Goal: Transaction & Acquisition: Purchase product/service

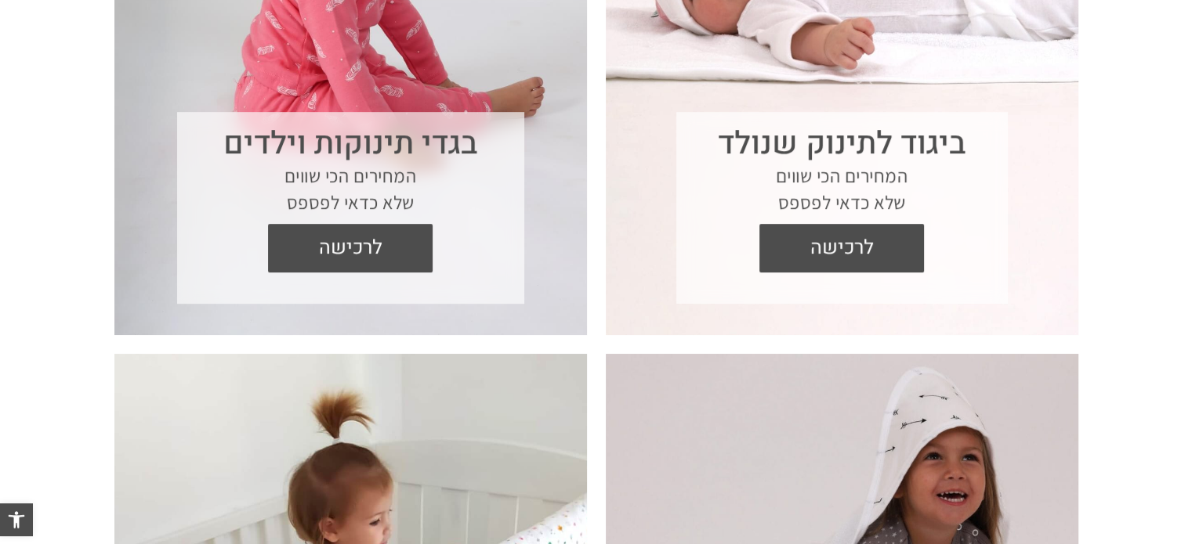
scroll to position [811, 0]
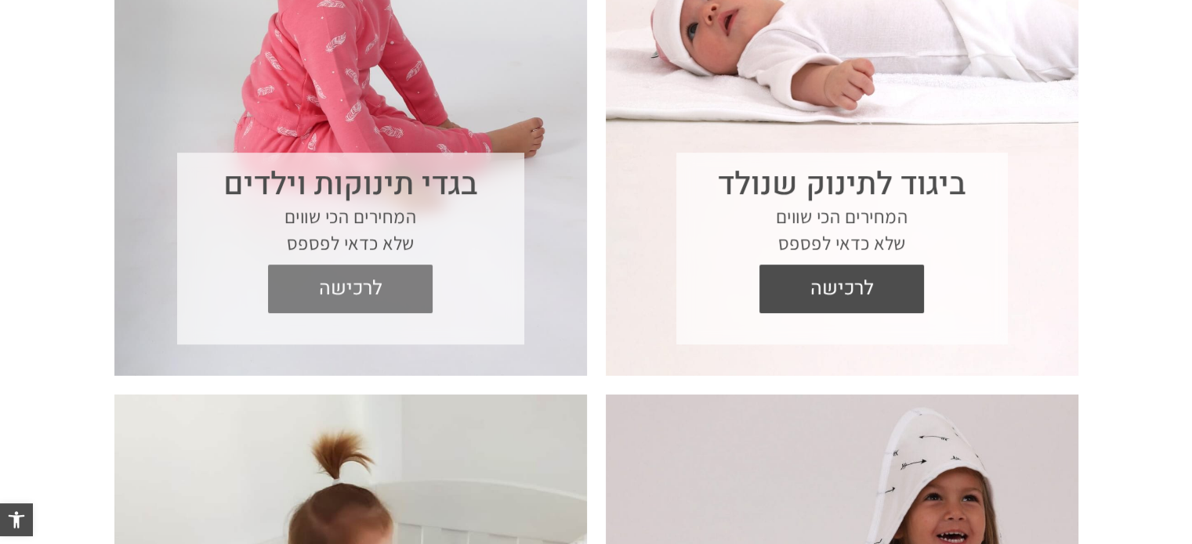
click at [337, 276] on span "לרכישה" at bounding box center [350, 289] width 141 height 49
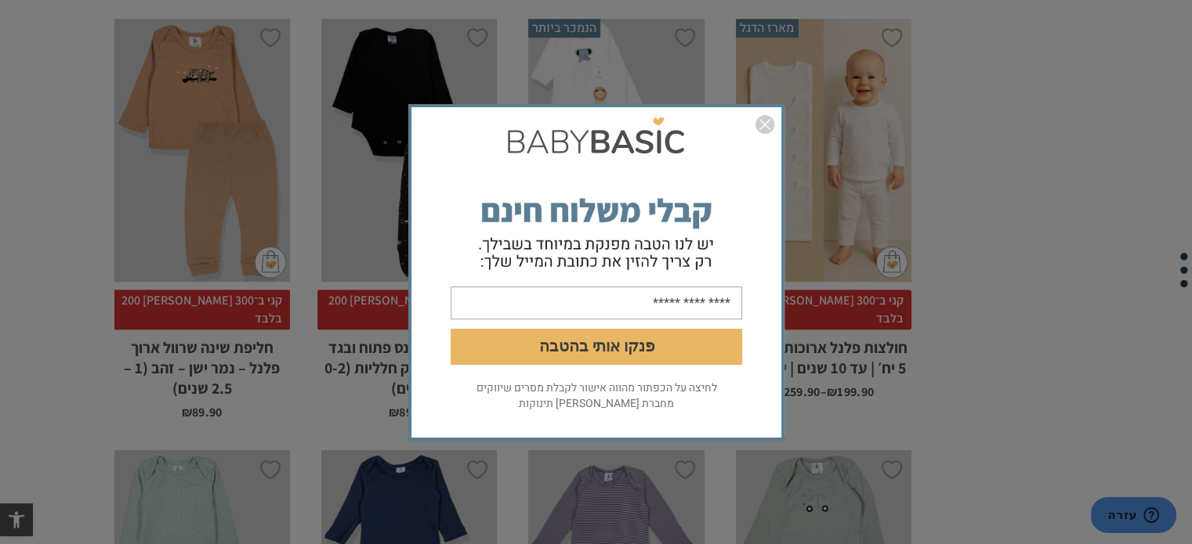
click at [776, 122] on form "פנקו אותי בהטבה" at bounding box center [596, 245] width 370 height 270
click at [765, 128] on img "סגור" at bounding box center [764, 124] width 19 height 19
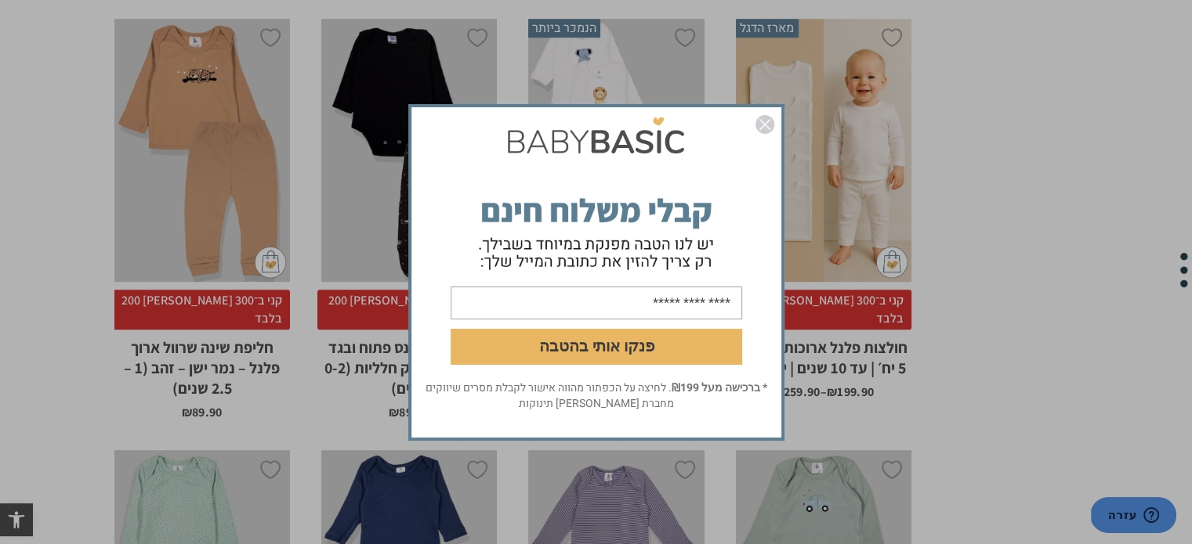
click at [765, 128] on img "סגור" at bounding box center [764, 124] width 19 height 19
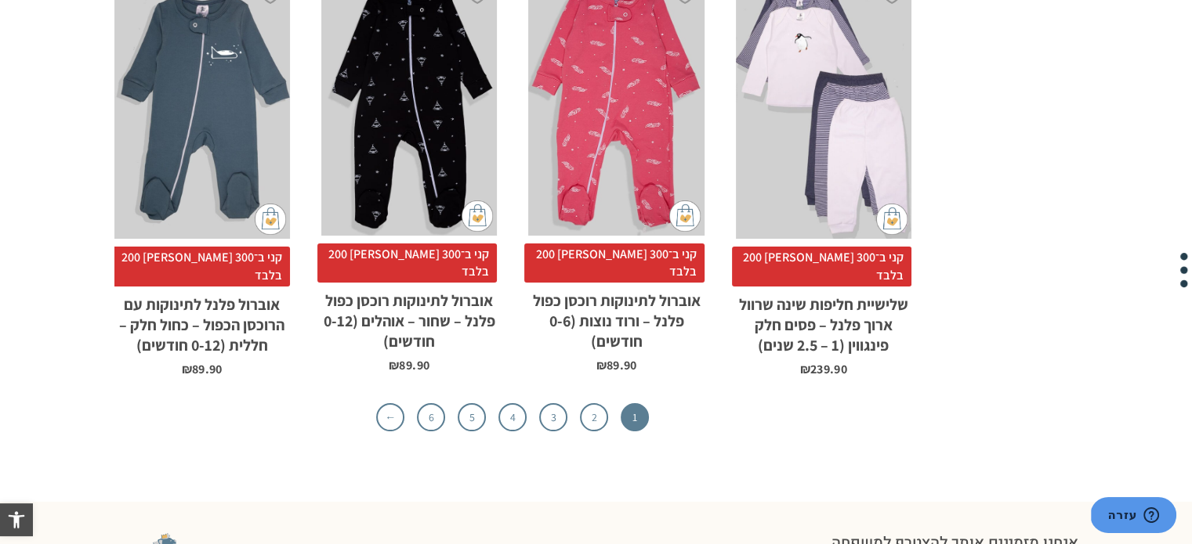
scroll to position [5333, 0]
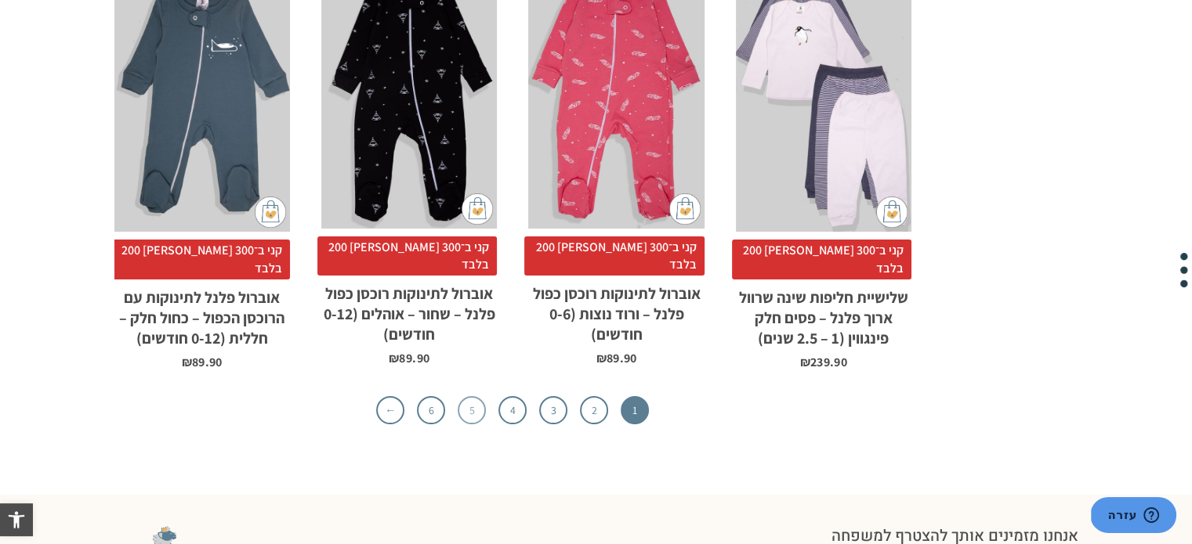
click at [483, 396] on li "5" at bounding box center [471, 410] width 28 height 28
click at [483, 396] on link "5" at bounding box center [471, 410] width 28 height 28
click at [471, 396] on link "5" at bounding box center [471, 410] width 28 height 28
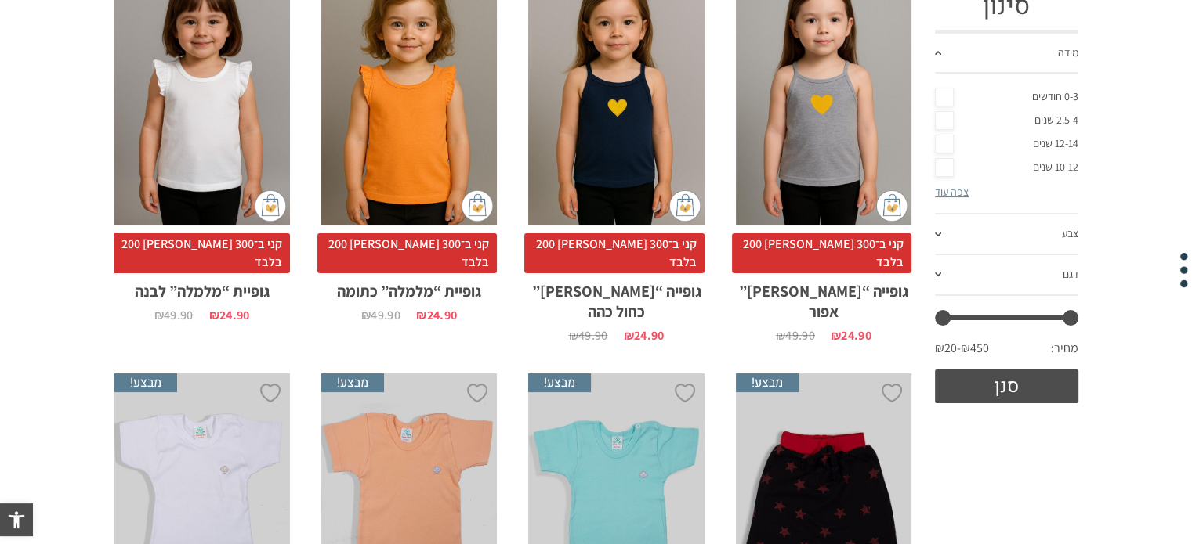
scroll to position [219, 0]
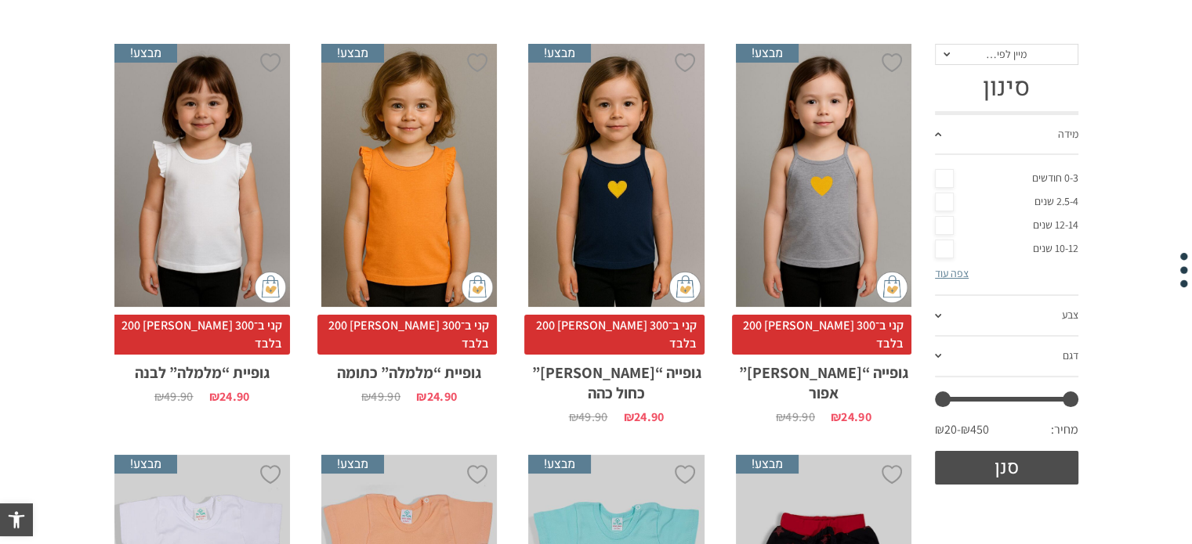
drag, startPoint x: 1202, startPoint y: 27, endPoint x: 1203, endPoint y: 49, distance: 21.2
click at [939, 132] on span at bounding box center [938, 134] width 6 height 4
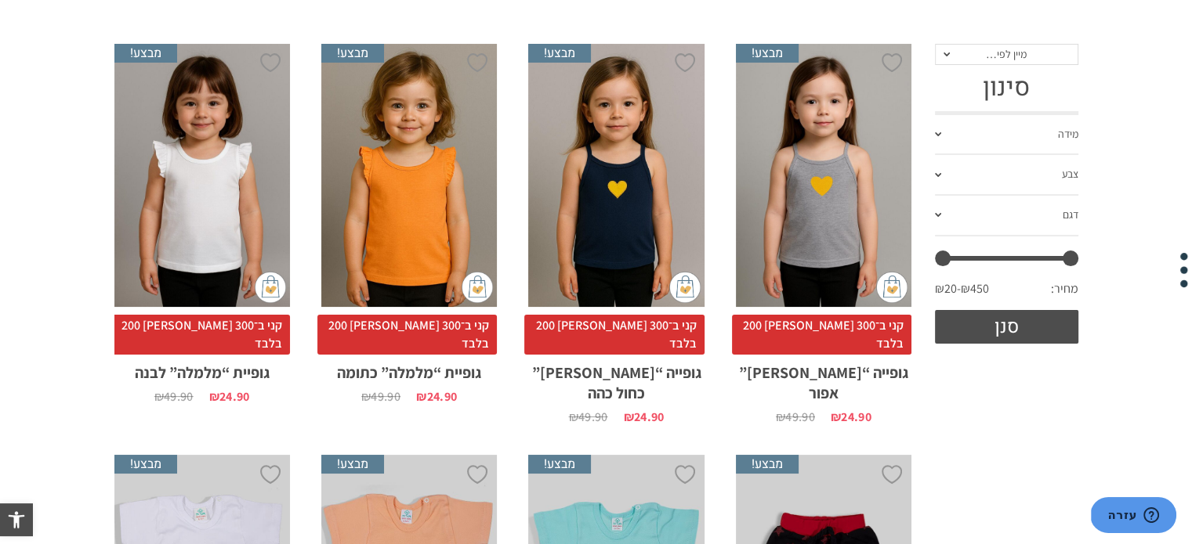
click at [939, 132] on span at bounding box center [938, 134] width 6 height 4
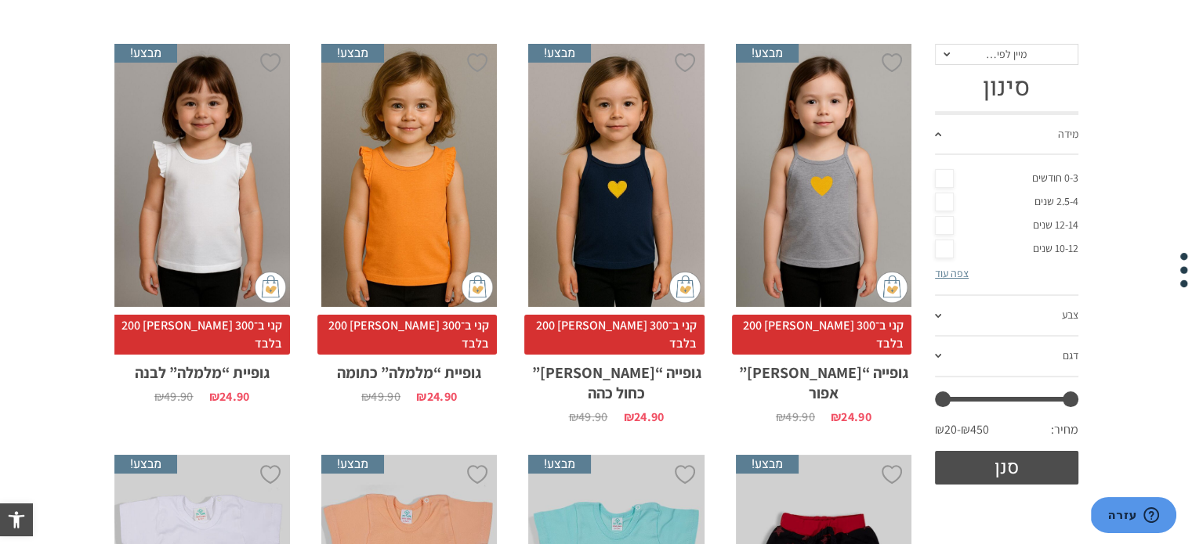
click at [966, 56] on span "מיין לפי…" at bounding box center [1006, 55] width 143 height 22
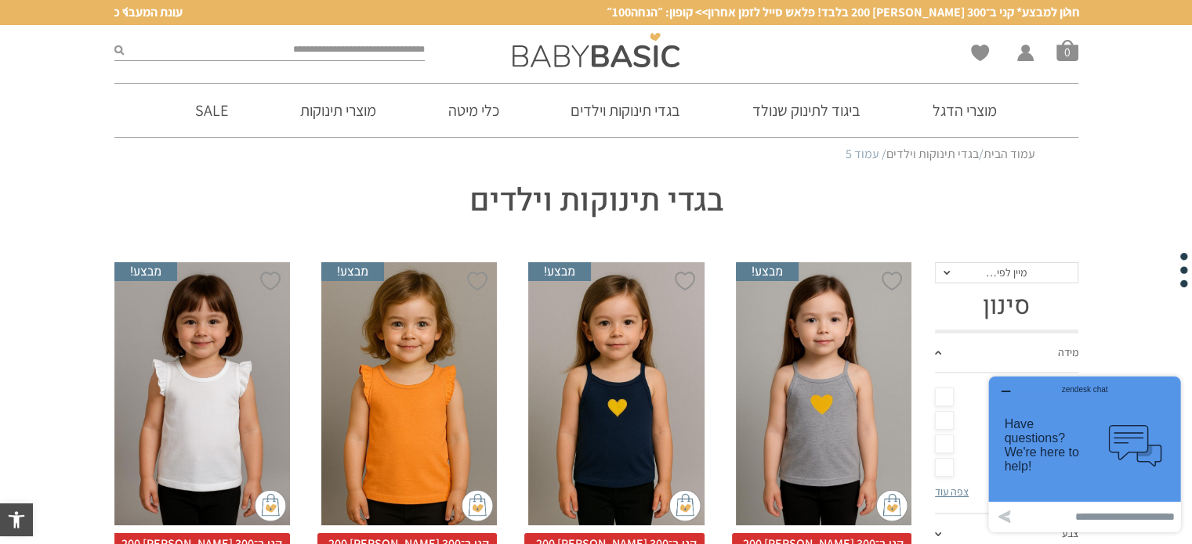
click at [1010, 392] on div "zendesk chat" at bounding box center [1084, 387] width 154 height 16
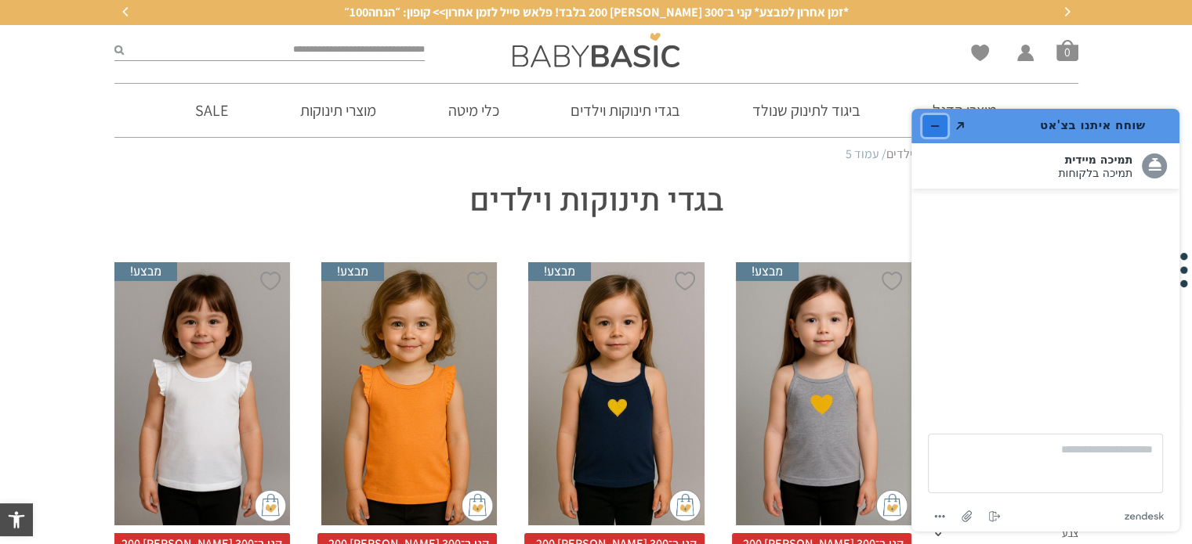
click at [934, 130] on icon "מזער את היישומון" at bounding box center [934, 126] width 11 height 11
